Goal: Task Accomplishment & Management: Manage account settings

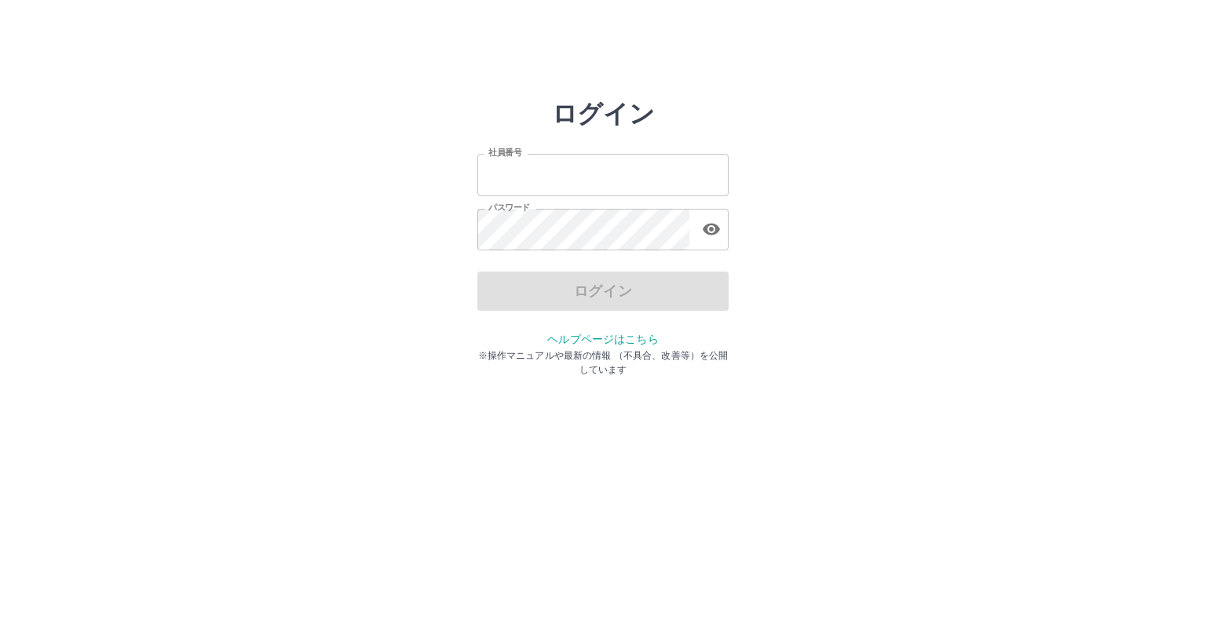
type input "*******"
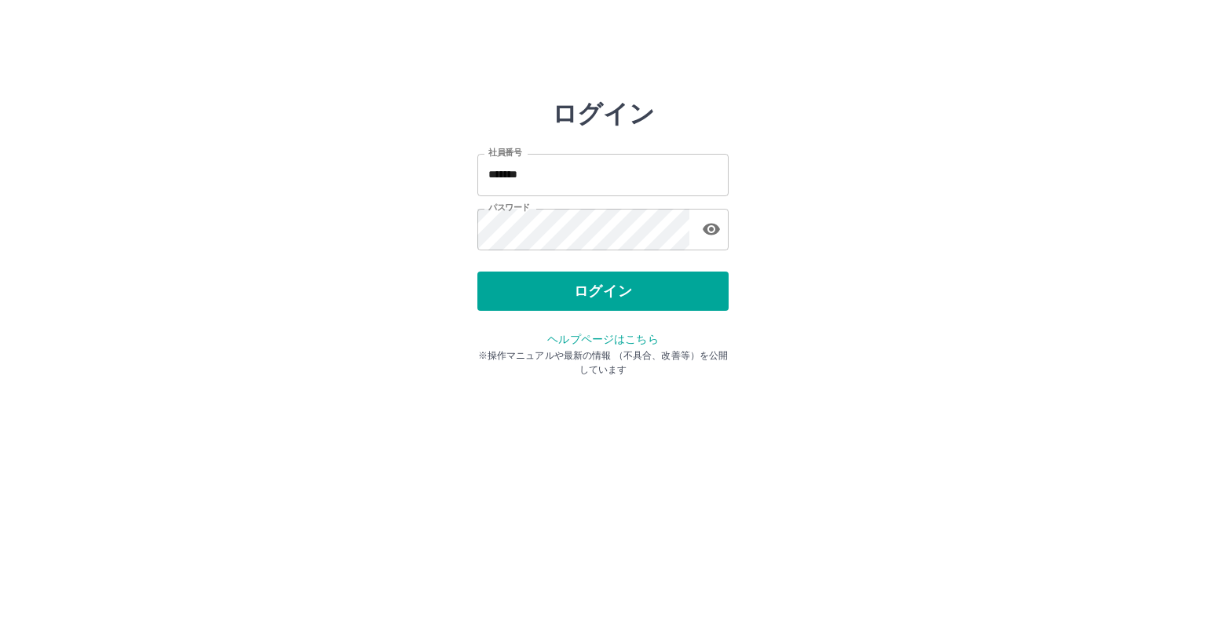
click at [591, 292] on div "ログイン" at bounding box center [602, 291] width 251 height 39
click at [591, 292] on button "ログイン" at bounding box center [602, 291] width 251 height 39
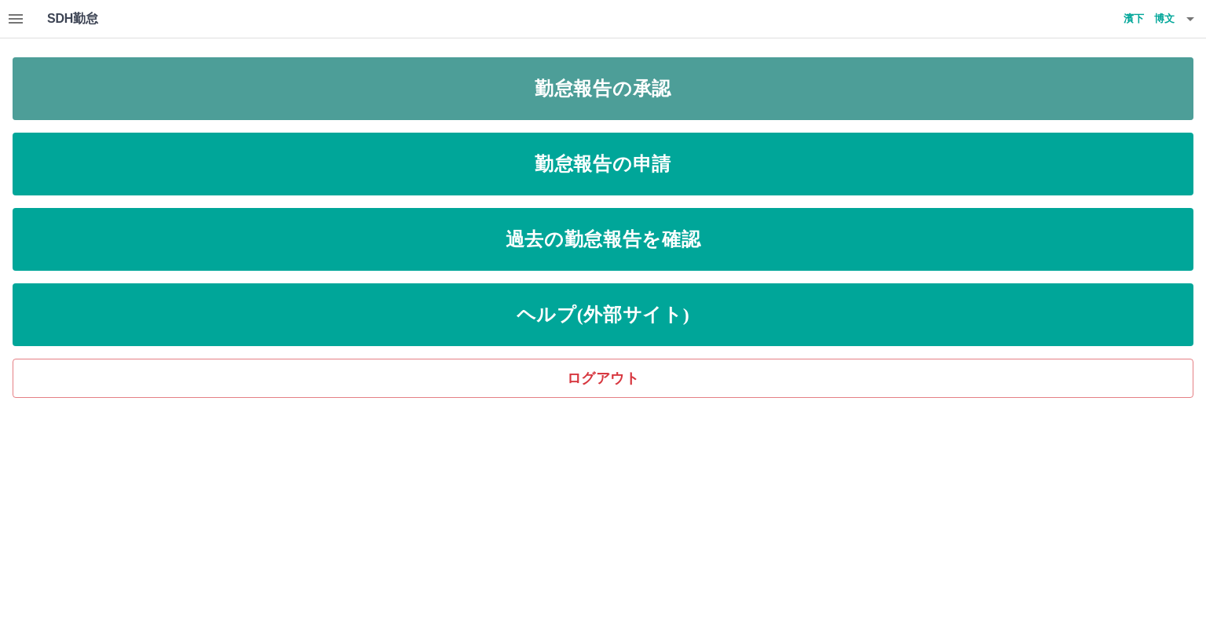
click at [579, 88] on link "勤怠報告の承認" at bounding box center [603, 88] width 1181 height 63
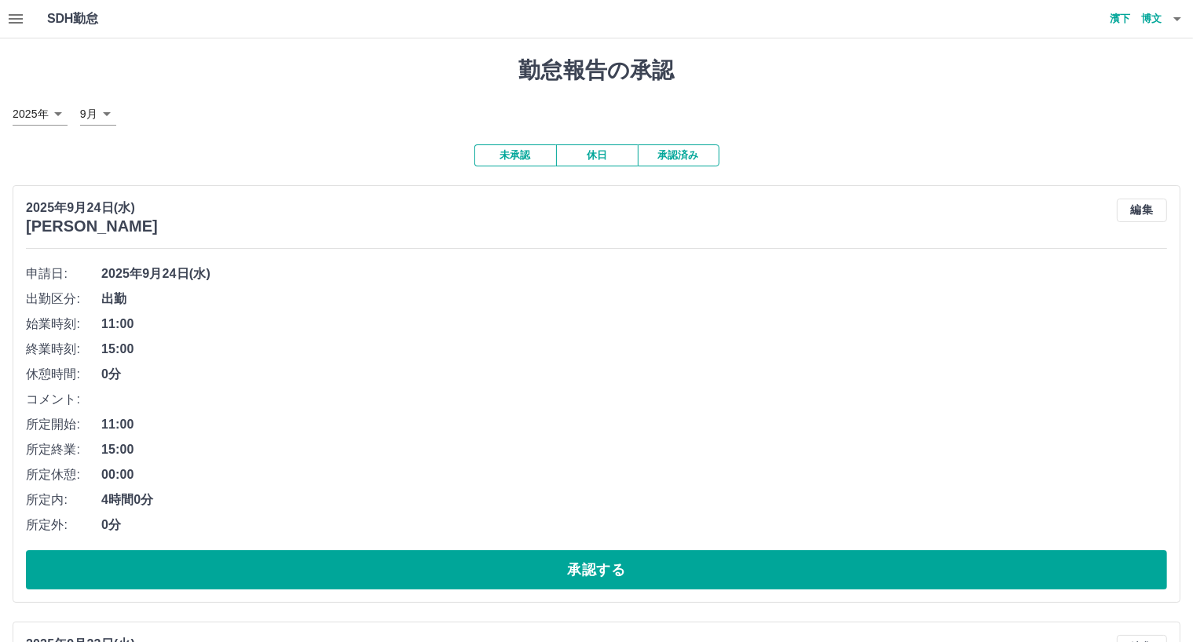
click at [1173, 18] on icon "button" at bounding box center [1177, 18] width 19 height 19
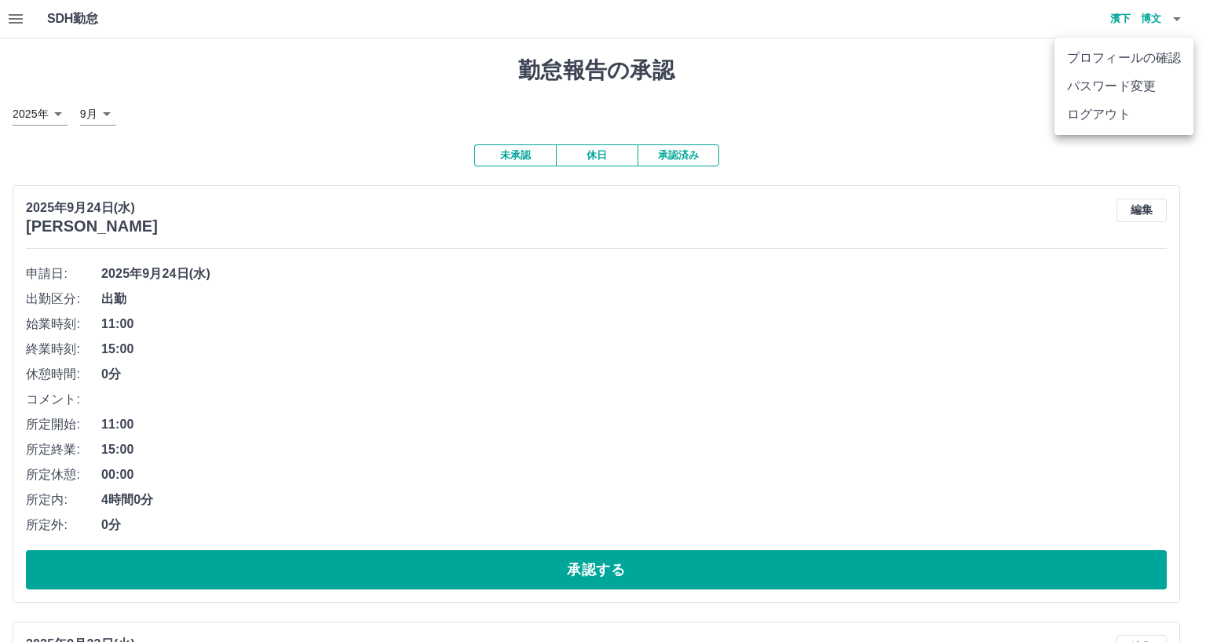
click at [1109, 114] on li "ログアウト" at bounding box center [1124, 115] width 139 height 28
